Goal: Task Accomplishment & Management: Manage account settings

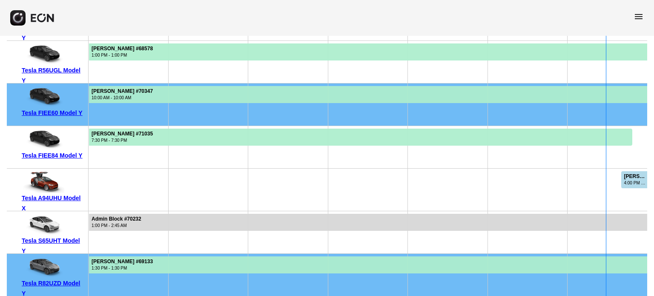
click at [79, 37] on div "Tesla S38UHT Model Y" at bounding box center [48, 19] width 82 height 43
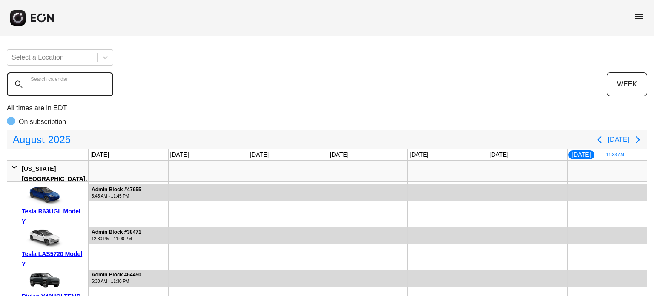
click at [83, 81] on calendar "Search calendar" at bounding box center [60, 84] width 106 height 24
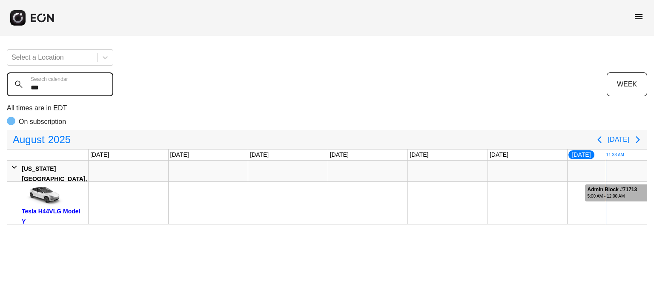
type calendar "***"
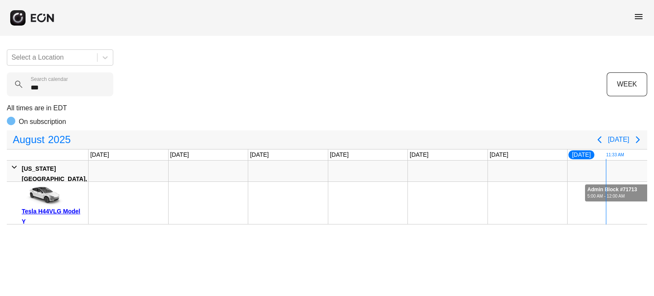
click at [623, 195] on div "5:00 AM - 12:00 AM" at bounding box center [613, 196] width 50 height 6
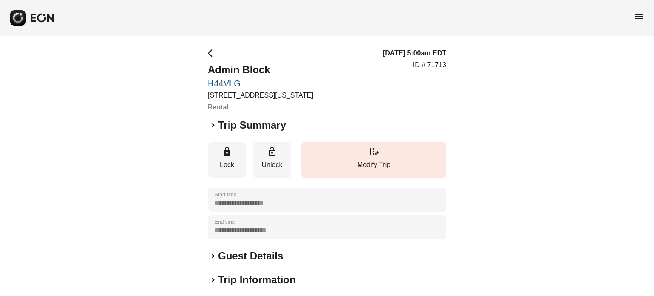
scroll to position [155, 0]
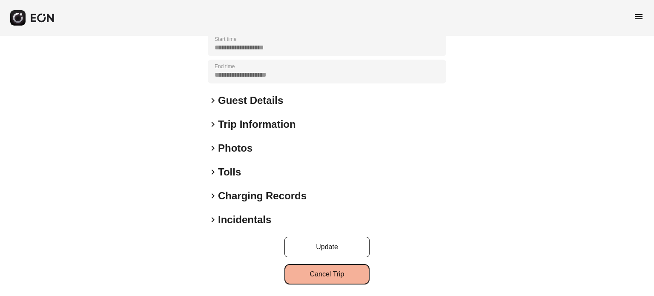
click at [313, 278] on button "Cancel Trip" at bounding box center [326, 274] width 85 height 20
